Goal: Transaction & Acquisition: Book appointment/travel/reservation

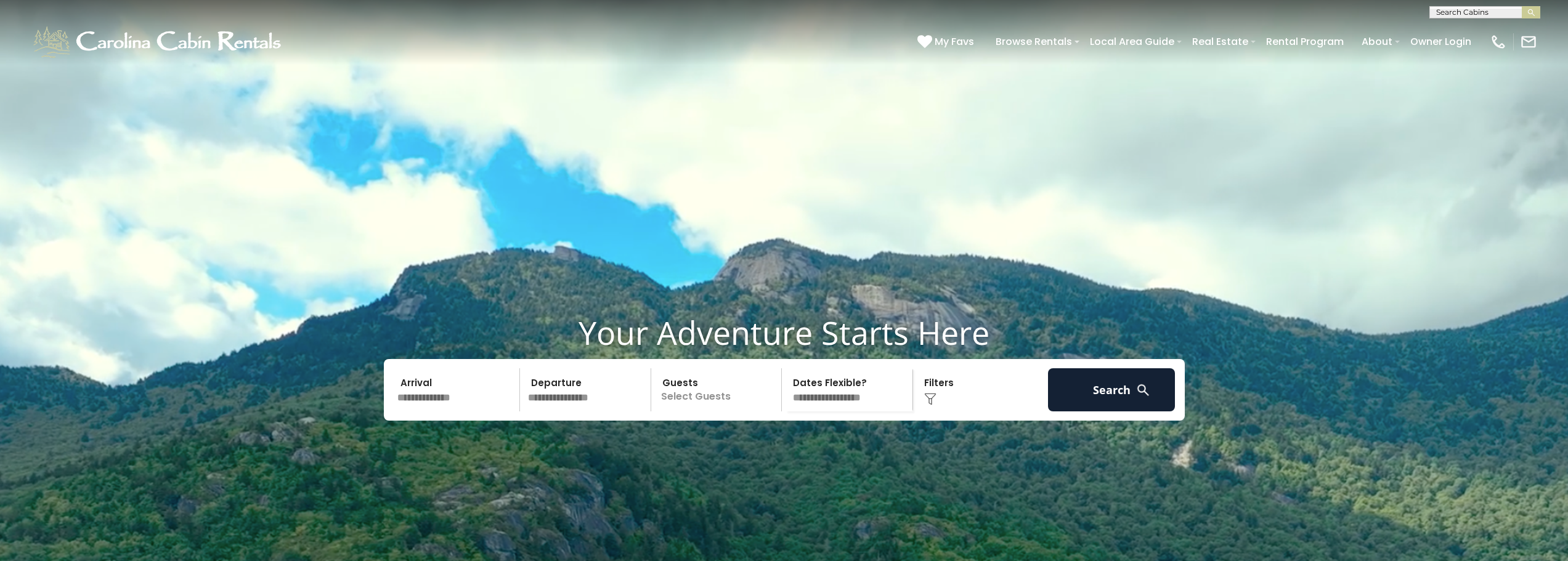
click at [447, 412] on input "text" at bounding box center [456, 390] width 128 height 44
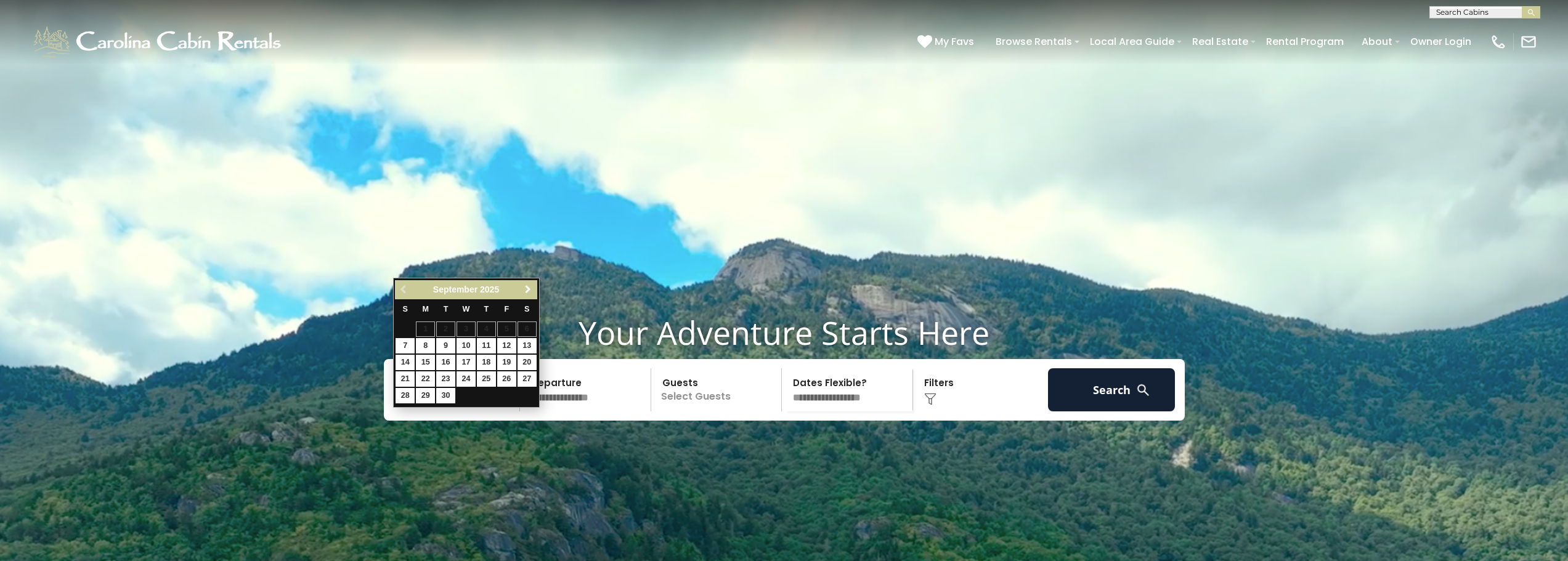
click at [529, 287] on span "Next" at bounding box center [527, 289] width 9 height 9
click at [506, 344] on link "10" at bounding box center [507, 345] width 19 height 15
type input "********"
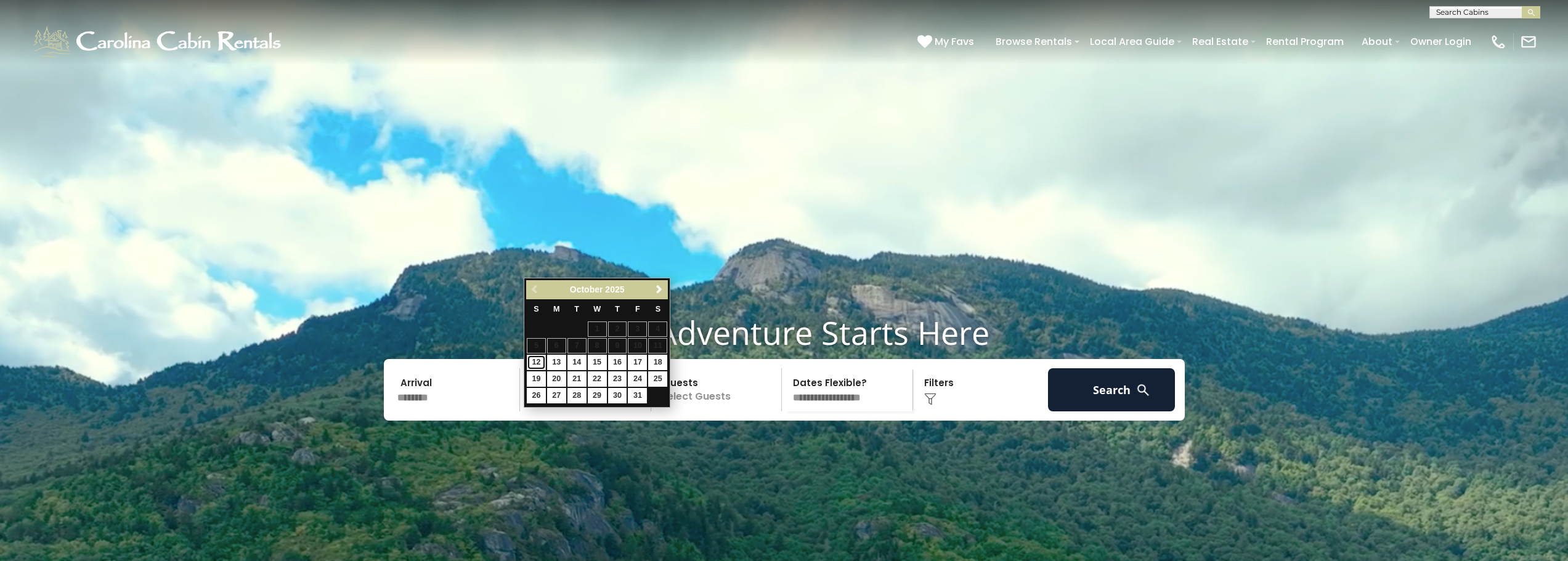
click at [537, 360] on link "12" at bounding box center [536, 362] width 19 height 15
type input "********"
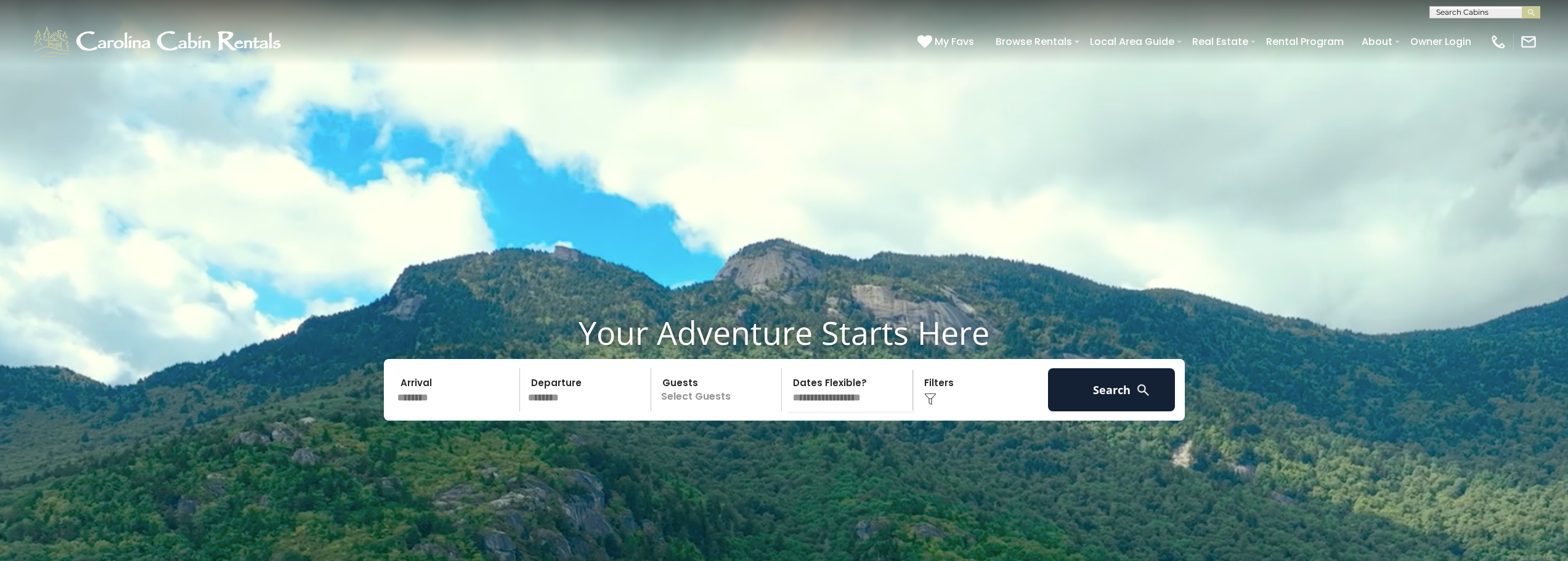
click at [721, 412] on p "Select Guests" at bounding box center [719, 390] width 127 height 44
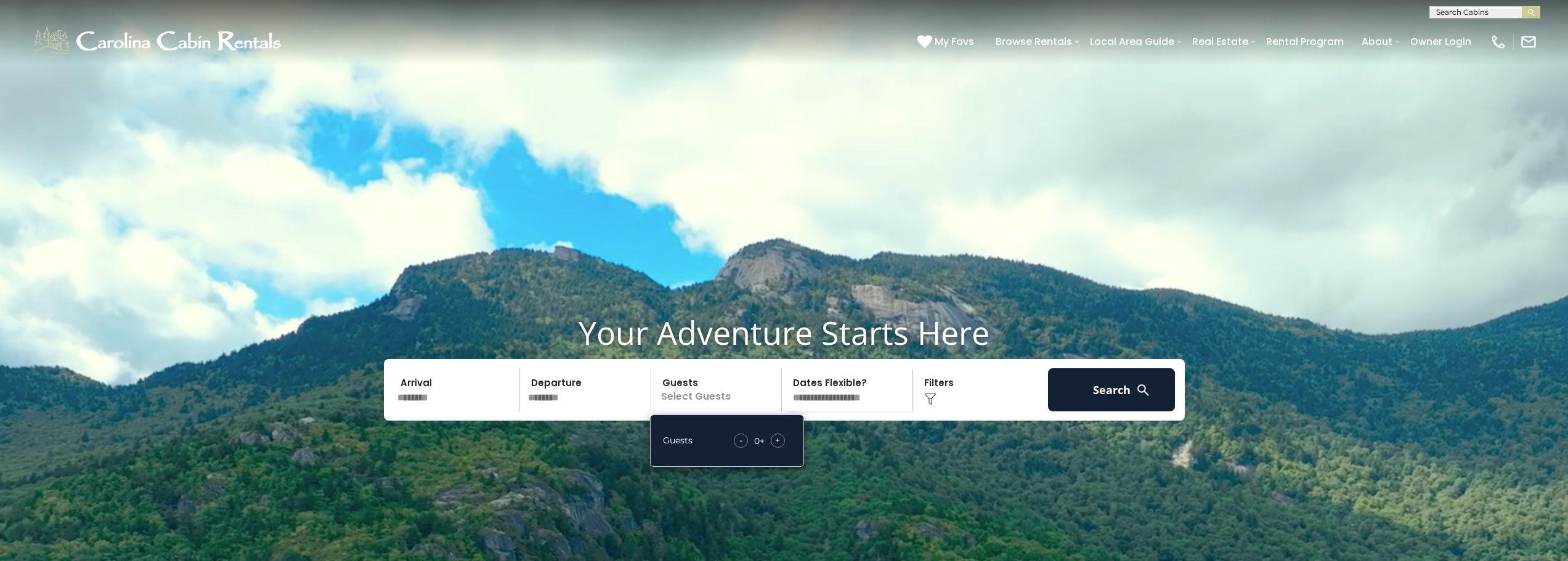
click at [775, 447] on span "+" at bounding box center [777, 440] width 5 height 12
click at [776, 447] on span "+" at bounding box center [777, 440] width 5 height 12
click at [777, 447] on span "+" at bounding box center [777, 440] width 5 height 12
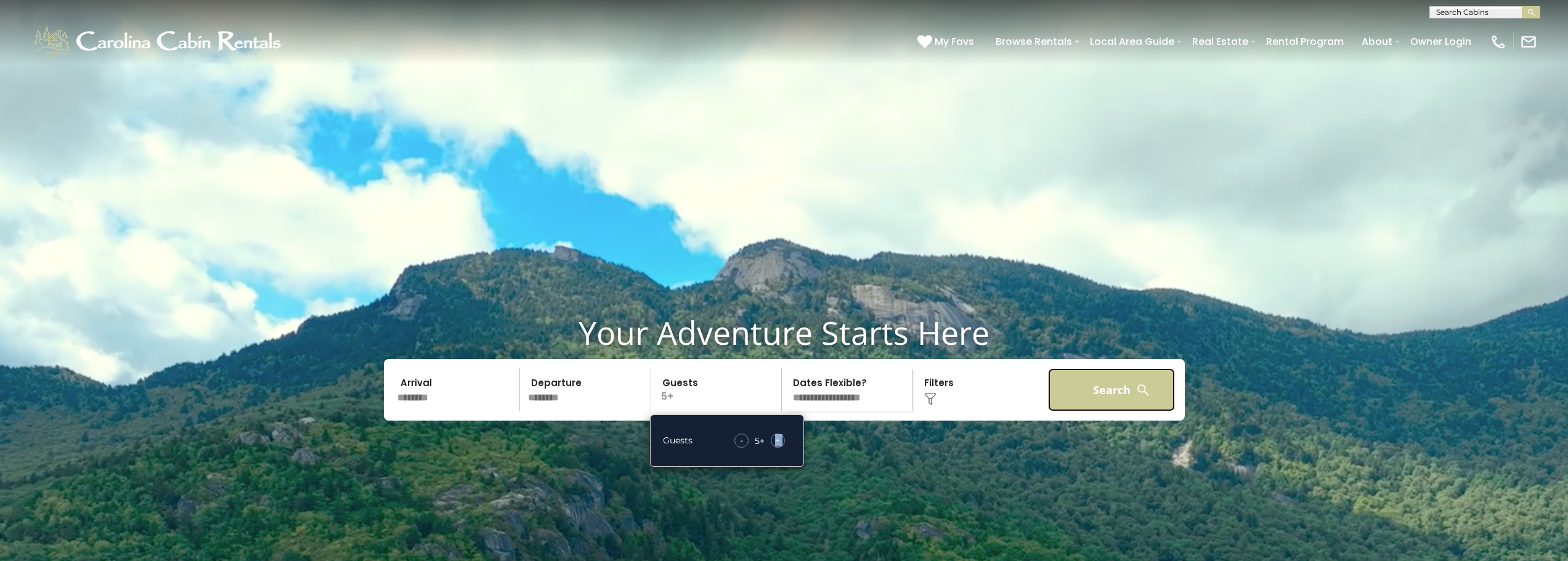
click at [1102, 412] on button "Search" at bounding box center [1112, 390] width 128 height 44
